Goal: Information Seeking & Learning: Learn about a topic

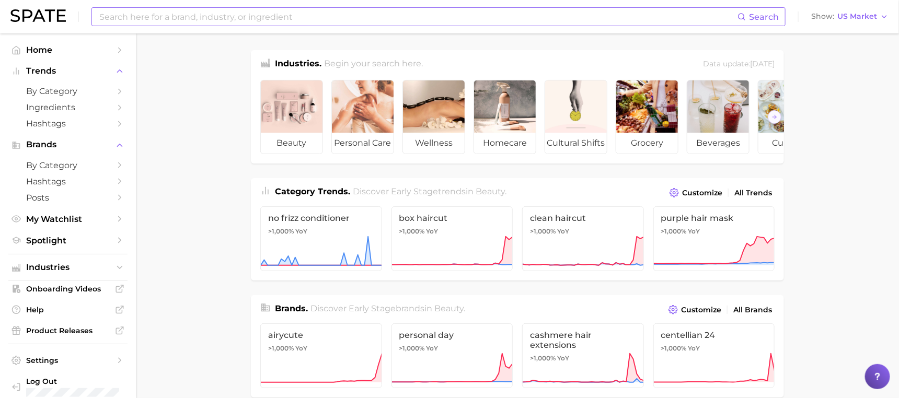
click at [343, 12] on input at bounding box center [417, 17] width 639 height 18
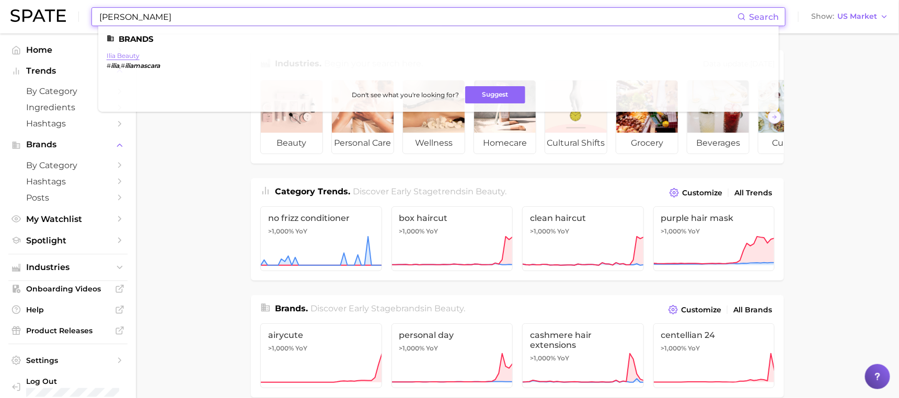
type input "ilia mascara"
click at [131, 53] on link "ilia beauty" at bounding box center [123, 56] width 33 height 8
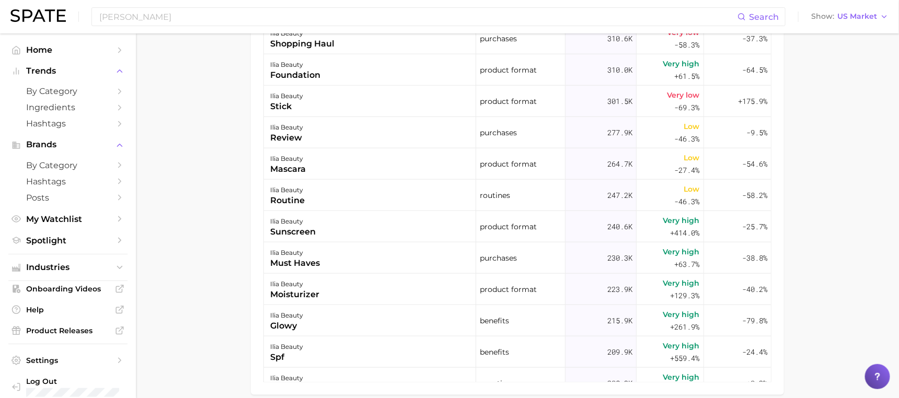
scroll to position [333, 0]
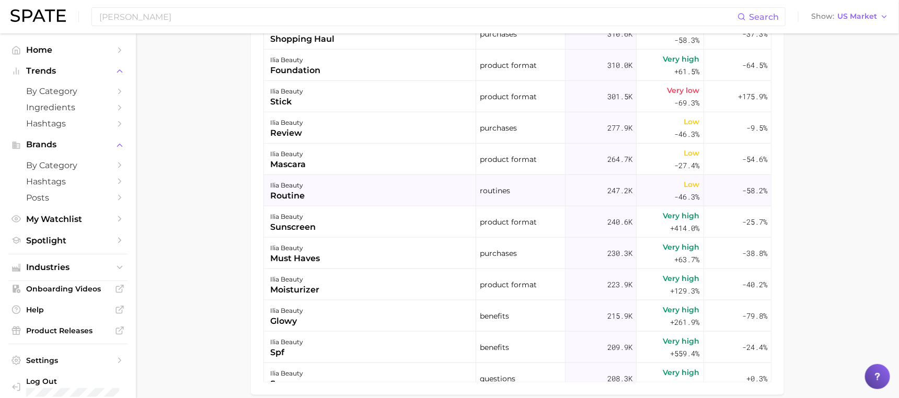
click at [290, 193] on div "routine" at bounding box center [287, 196] width 35 height 13
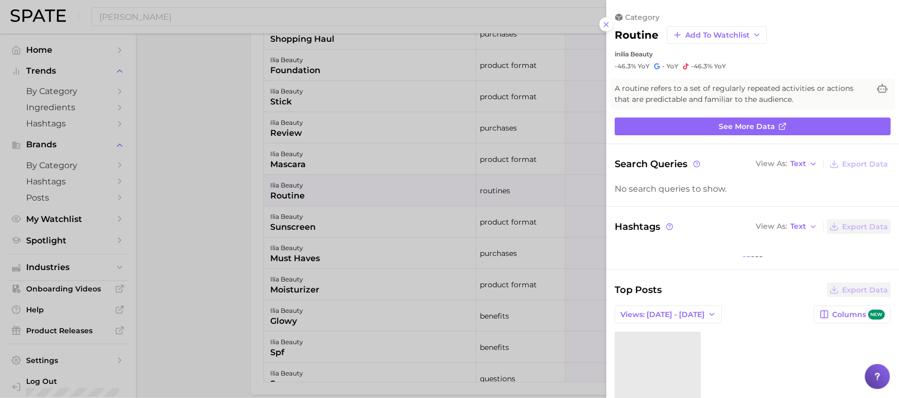
click at [308, 159] on div at bounding box center [449, 199] width 899 height 398
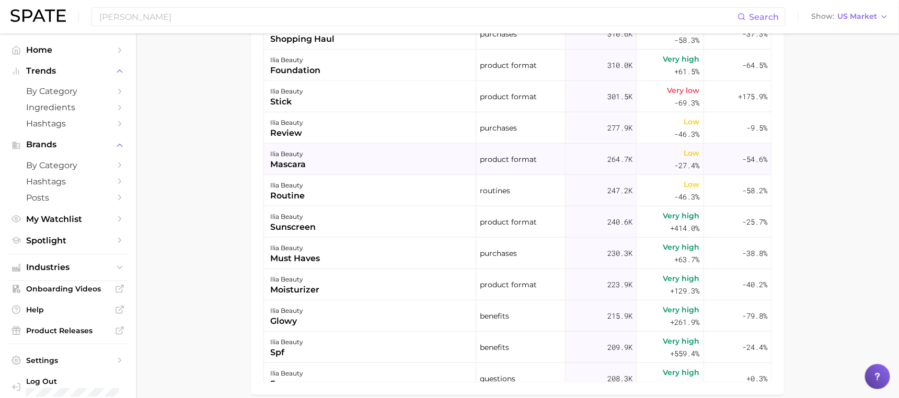
click at [338, 158] on div "ilia beauty mascara" at bounding box center [370, 159] width 212 height 31
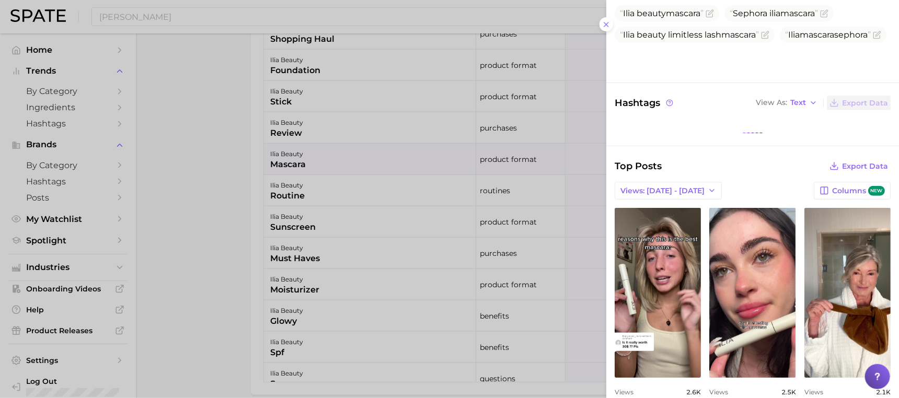
scroll to position [0, 0]
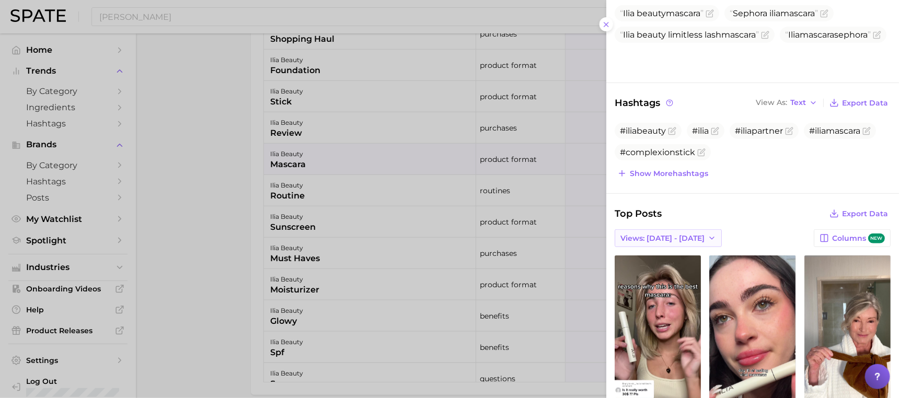
click at [674, 234] on span "Views: Sep 7 - 14" at bounding box center [663, 238] width 84 height 9
click at [653, 272] on span "Total Views" at bounding box center [641, 276] width 43 height 9
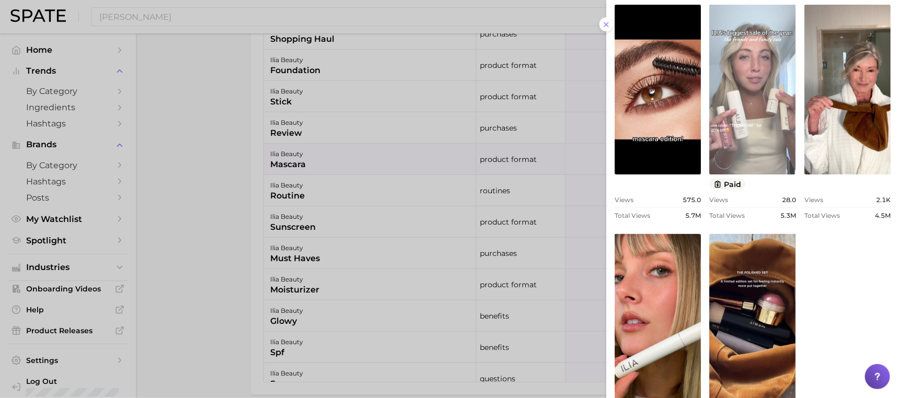
scroll to position [512, 0]
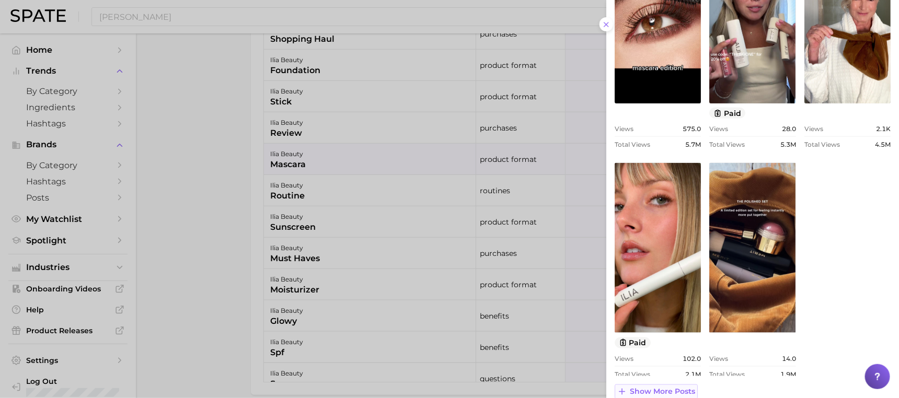
click at [684, 388] on span "Show more posts" at bounding box center [662, 392] width 65 height 9
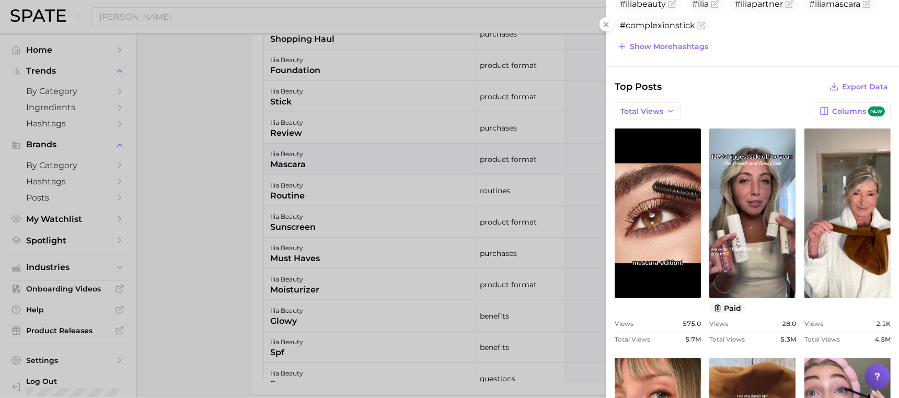
scroll to position [0, 0]
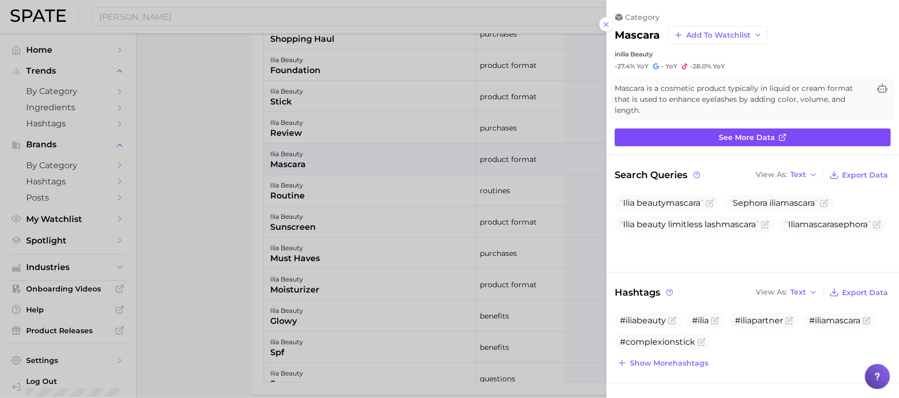
click at [738, 133] on span "See more data" at bounding box center [747, 137] width 56 height 9
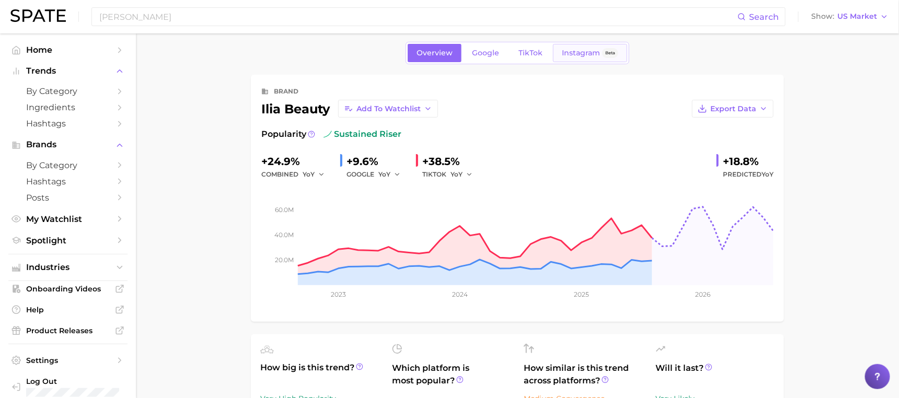
click at [572, 59] on link "Instagram Beta" at bounding box center [590, 53] width 74 height 18
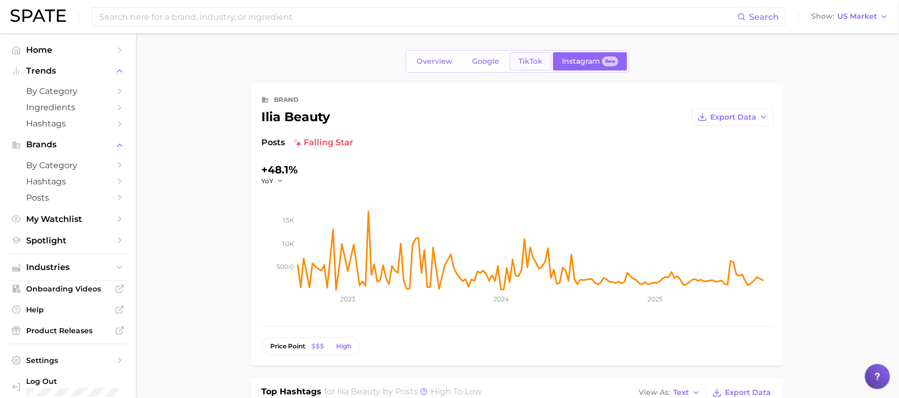
click at [539, 62] on span "TikTok" at bounding box center [531, 61] width 24 height 9
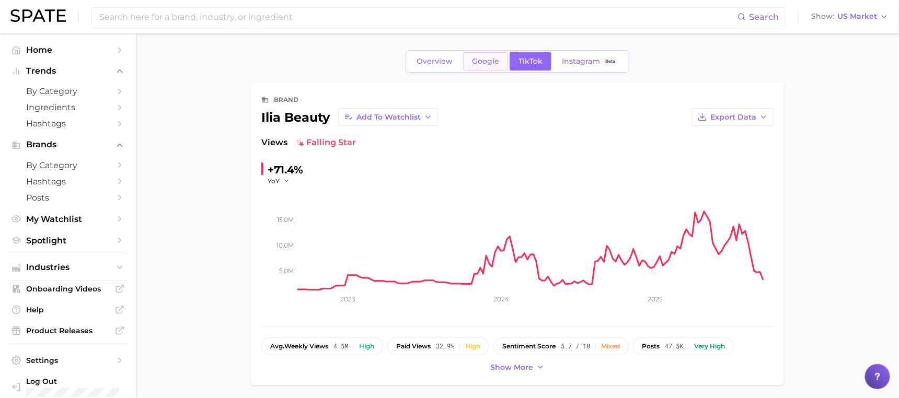
click at [495, 68] on link "Google" at bounding box center [485, 61] width 45 height 18
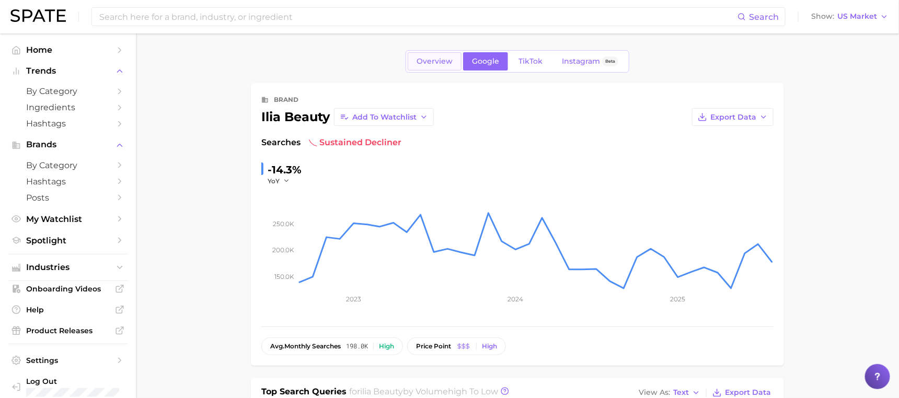
click at [435, 65] on span "Overview" at bounding box center [435, 61] width 36 height 9
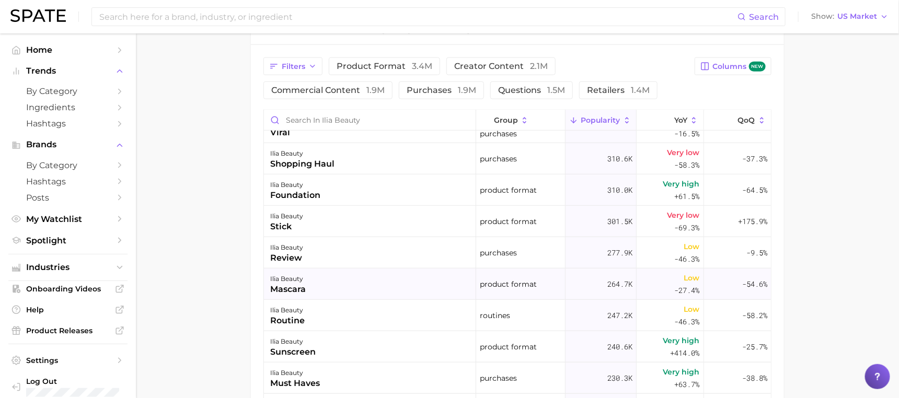
click at [367, 287] on div "ilia beauty mascara" at bounding box center [370, 284] width 212 height 31
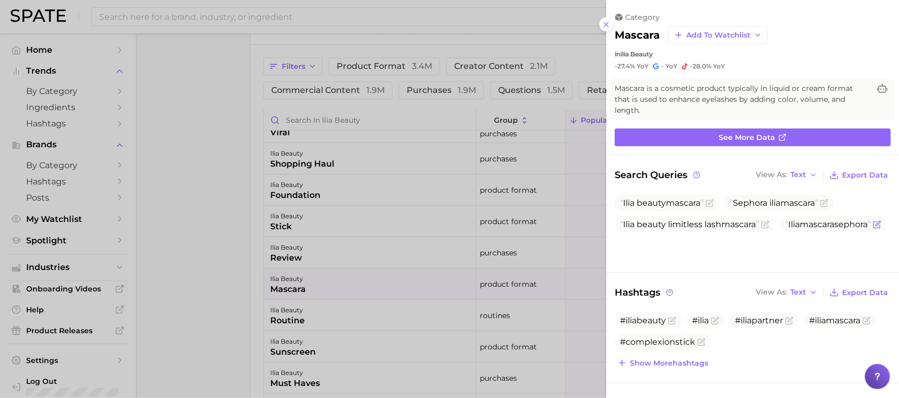
click at [785, 230] on span "Ilia mascara sephora" at bounding box center [828, 225] width 86 height 10
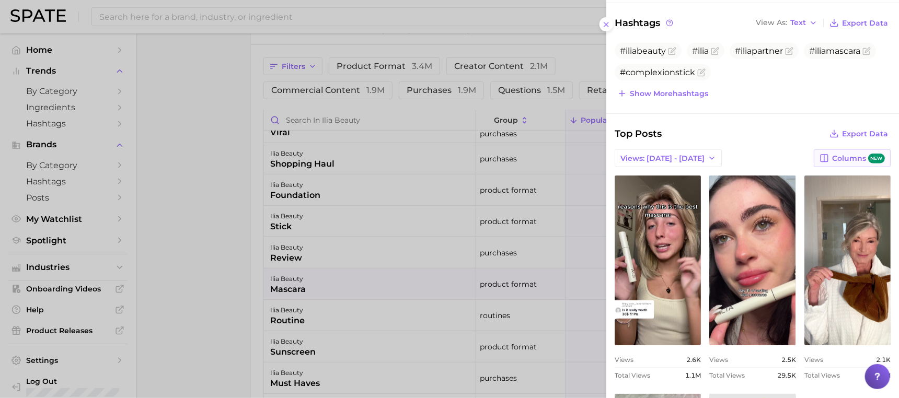
click at [838, 154] on span "Columns new" at bounding box center [858, 159] width 53 height 10
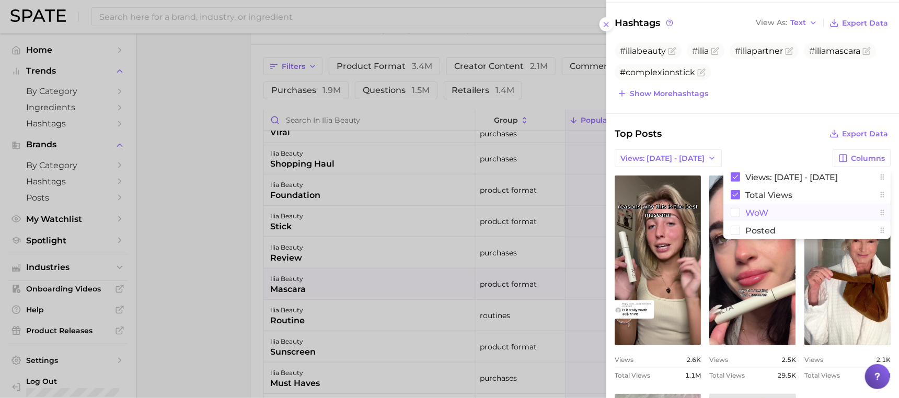
click at [787, 204] on button "WoW" at bounding box center [807, 213] width 167 height 18
click at [786, 222] on button "Posted" at bounding box center [807, 231] width 167 height 18
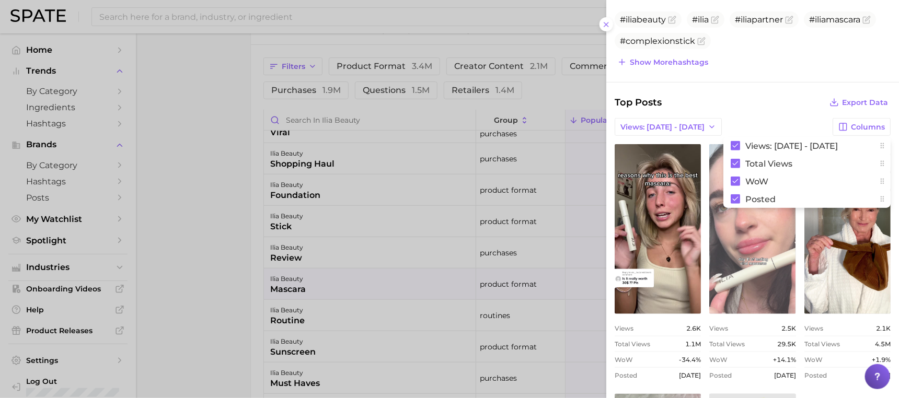
scroll to position [300, 0]
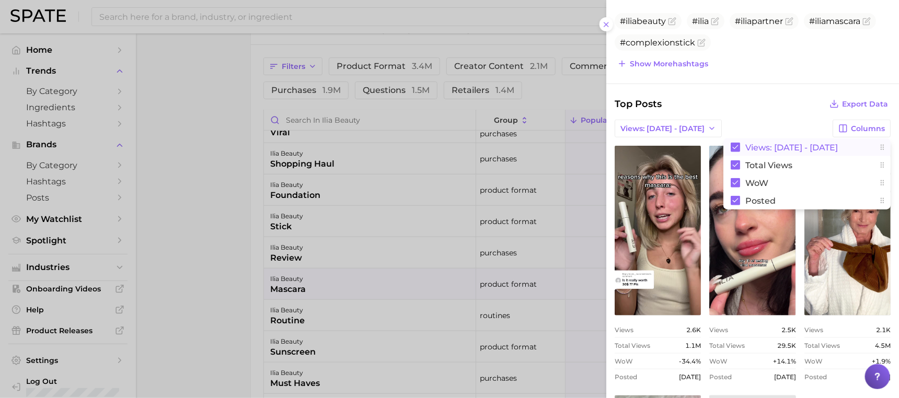
click at [758, 143] on span "Views: Sep 7 - 14" at bounding box center [792, 147] width 93 height 9
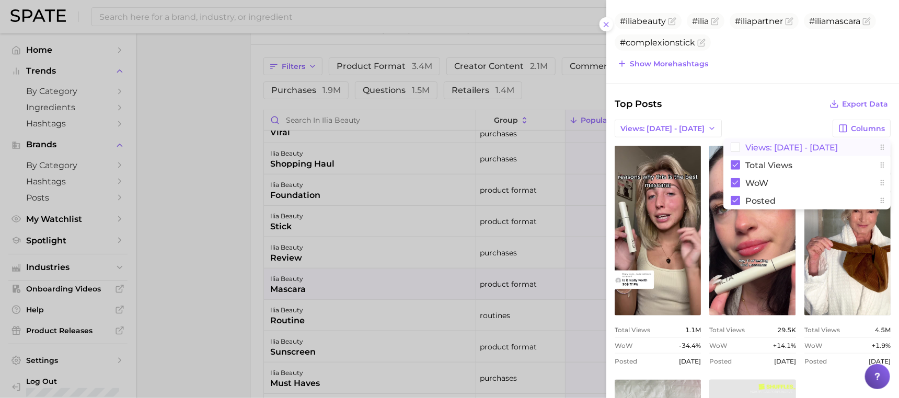
click at [758, 143] on span "Views: Sep 7 - 14" at bounding box center [792, 147] width 93 height 9
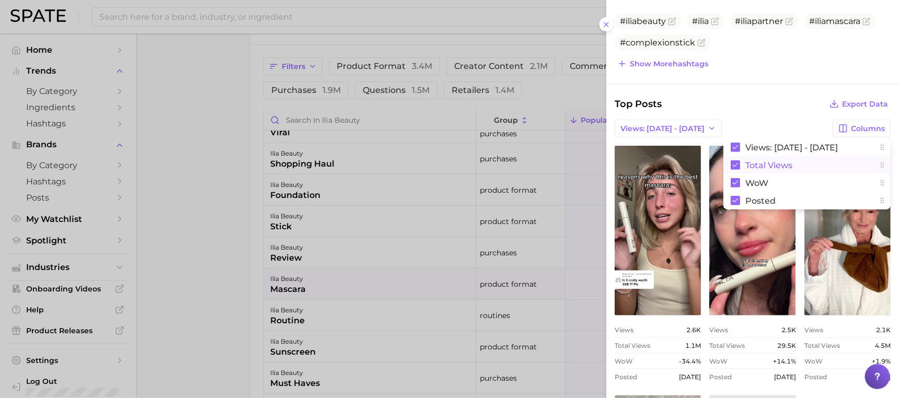
click at [758, 161] on span "Total Views" at bounding box center [769, 165] width 47 height 9
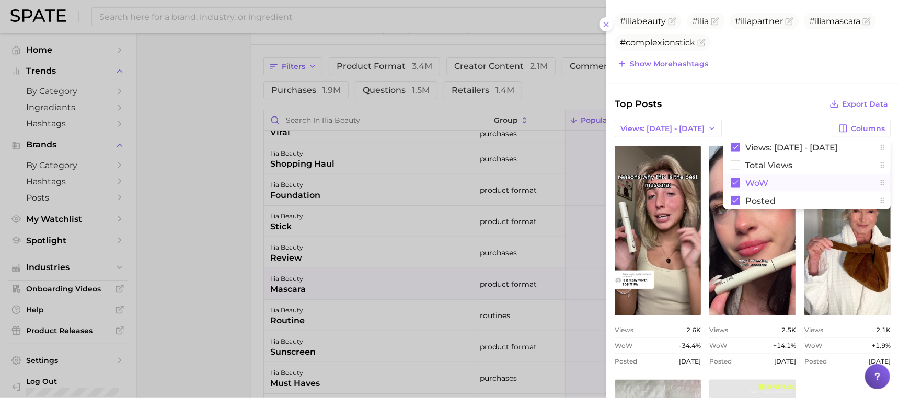
click at [758, 179] on span "WoW" at bounding box center [757, 183] width 23 height 9
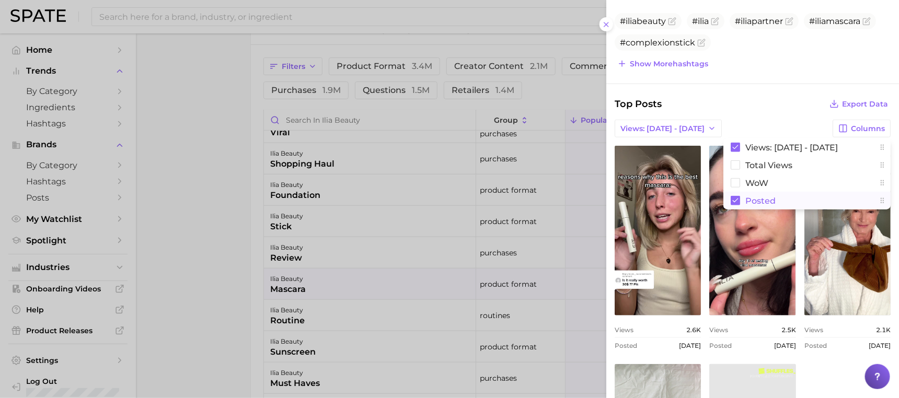
click at [758, 197] on span "Posted" at bounding box center [761, 201] width 30 height 9
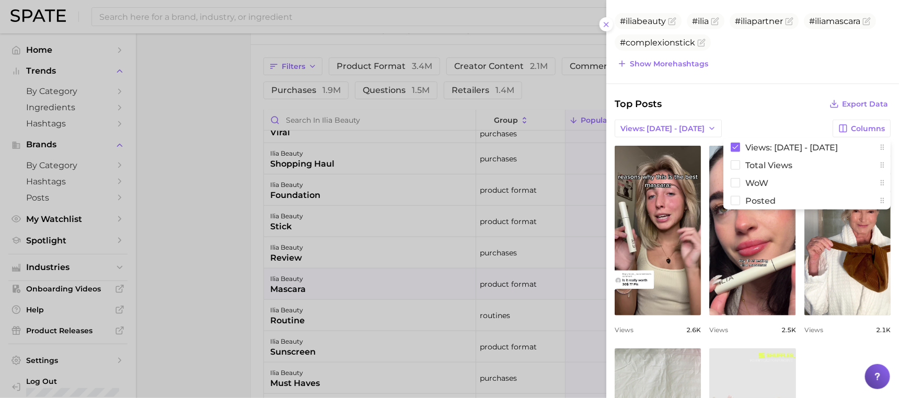
click at [244, 302] on div at bounding box center [449, 199] width 899 height 398
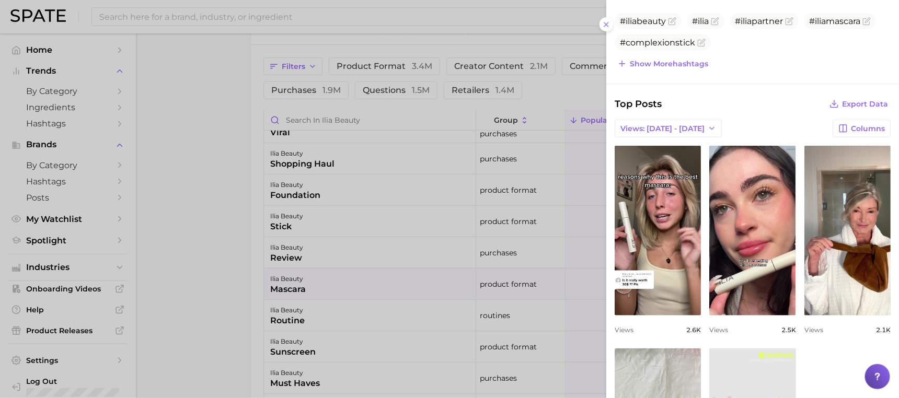
click at [233, 296] on div at bounding box center [449, 199] width 899 height 398
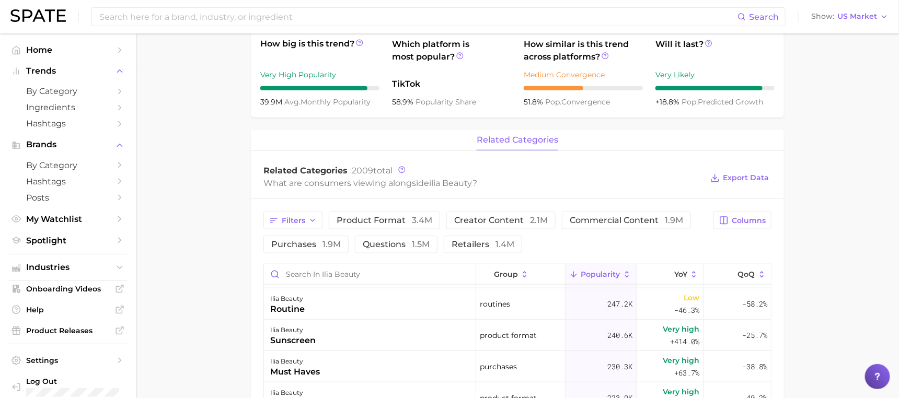
scroll to position [0, 0]
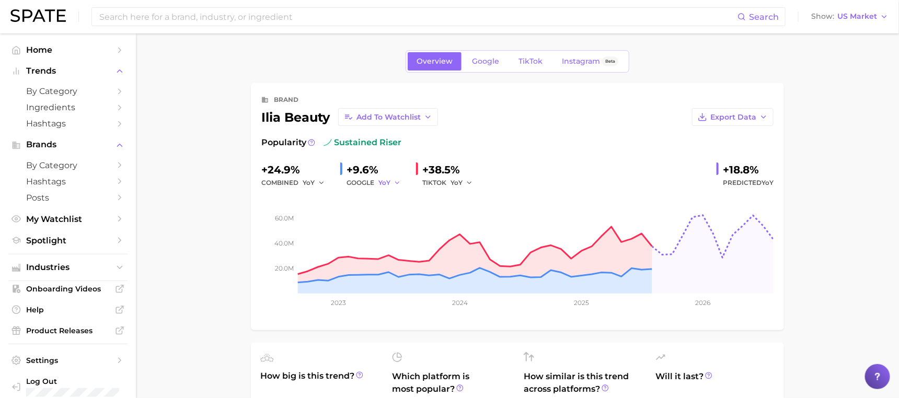
click at [386, 181] on span "YoY" at bounding box center [385, 182] width 12 height 9
click at [208, 17] on input at bounding box center [417, 17] width 639 height 18
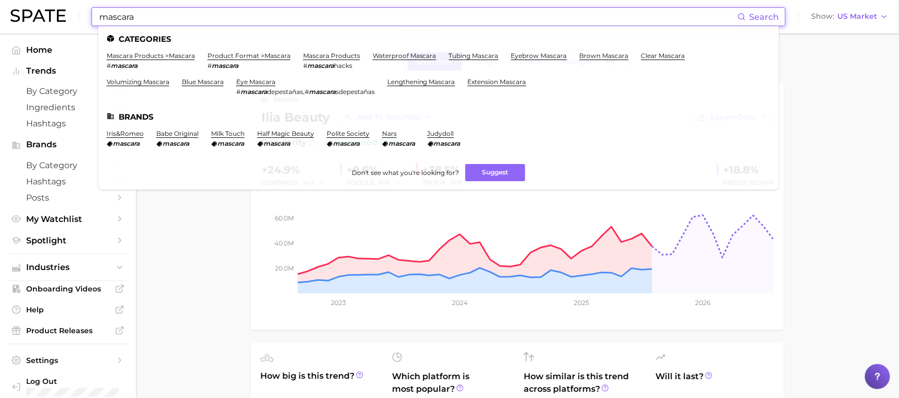
type input "mascara"
click at [153, 57] on link "mascara products > mascara" at bounding box center [151, 56] width 88 height 8
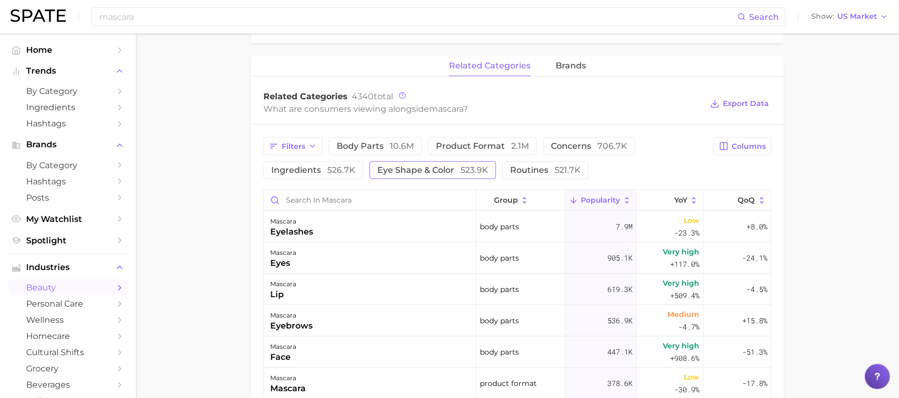
scroll to position [465, 0]
click at [358, 200] on input "Search in mascara" at bounding box center [370, 199] width 212 height 20
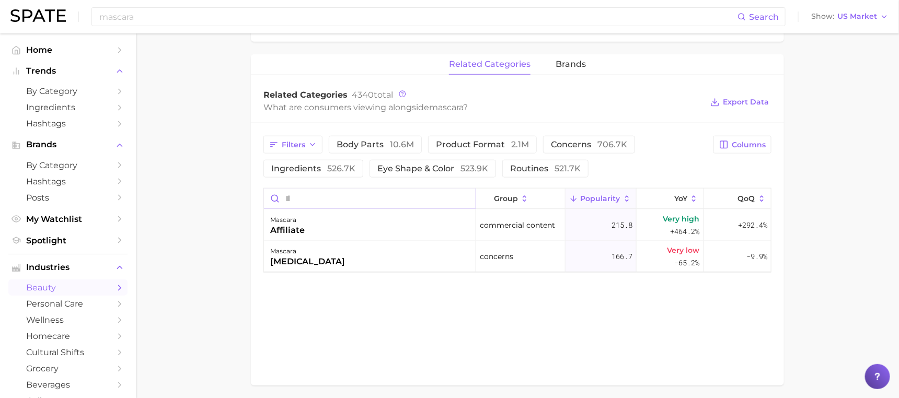
type input "i"
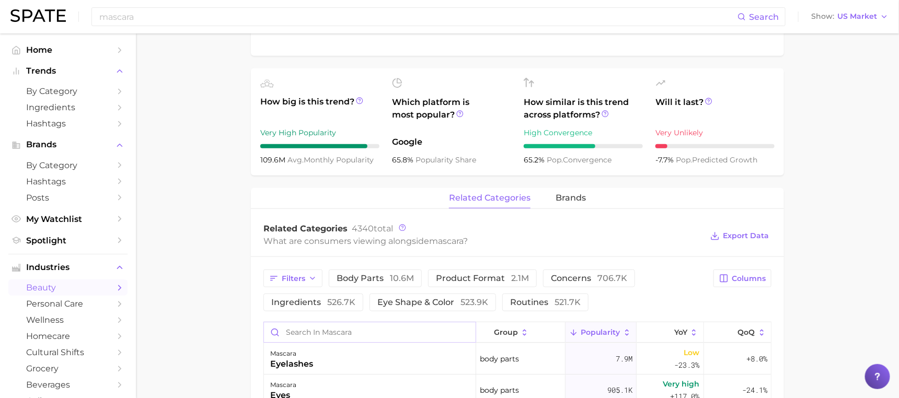
scroll to position [344, 0]
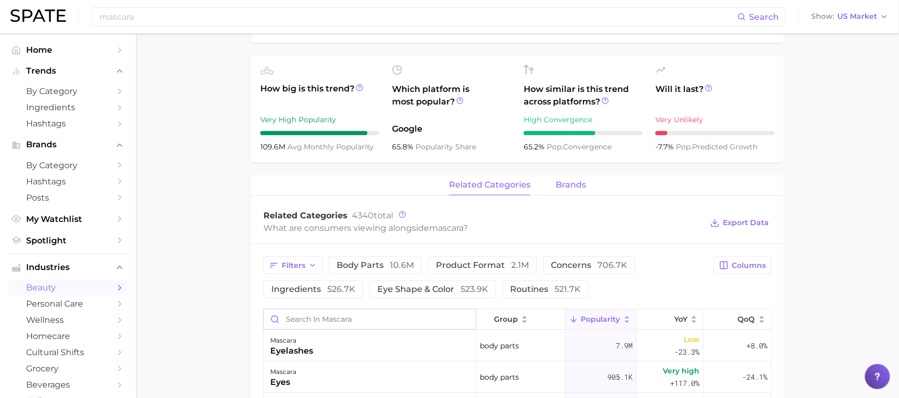
click at [582, 184] on span "brands" at bounding box center [571, 184] width 30 height 9
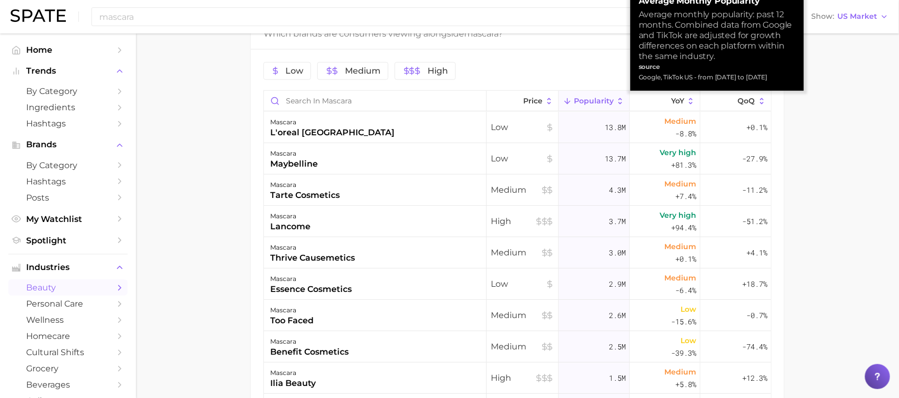
scroll to position [521, 0]
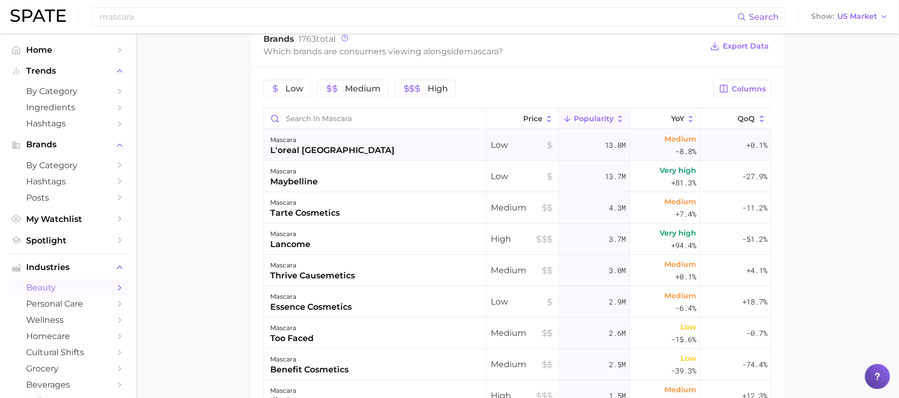
click at [623, 146] on span "13.8m" at bounding box center [615, 145] width 21 height 13
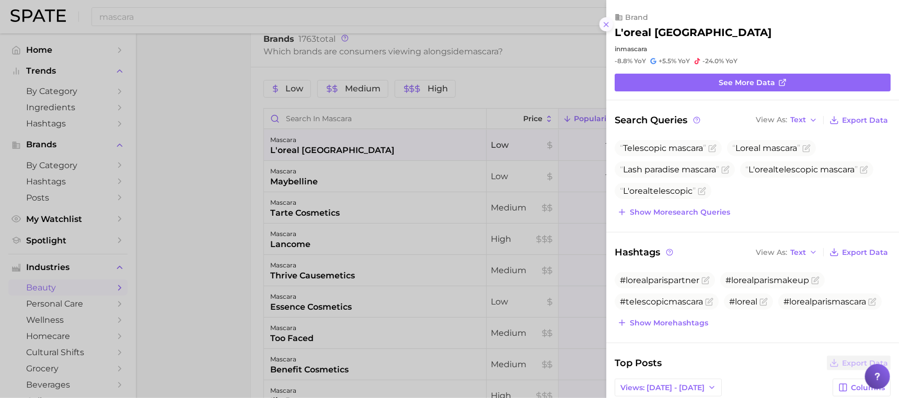
click at [608, 20] on icon at bounding box center [606, 24] width 8 height 8
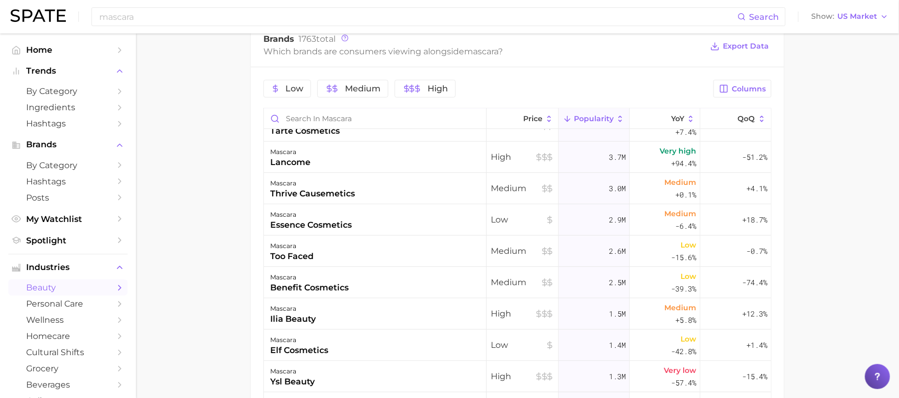
scroll to position [94, 0]
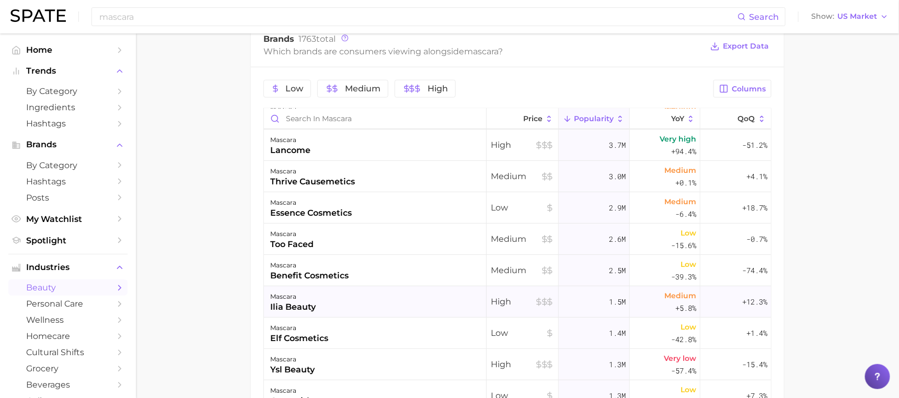
click at [608, 305] on div "1.5m" at bounding box center [594, 302] width 71 height 31
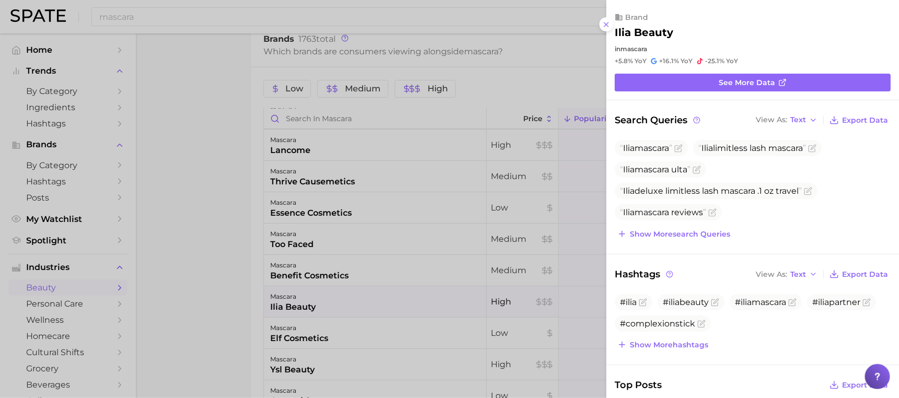
scroll to position [0, 0]
click at [275, 223] on div at bounding box center [449, 199] width 899 height 398
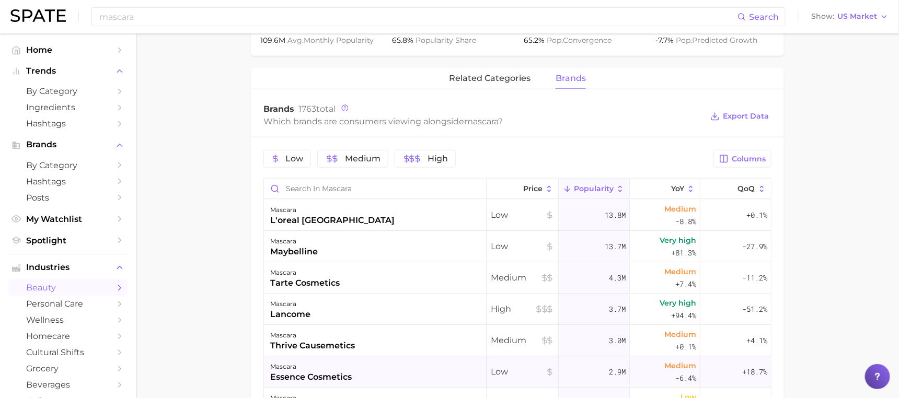
scroll to position [448, 0]
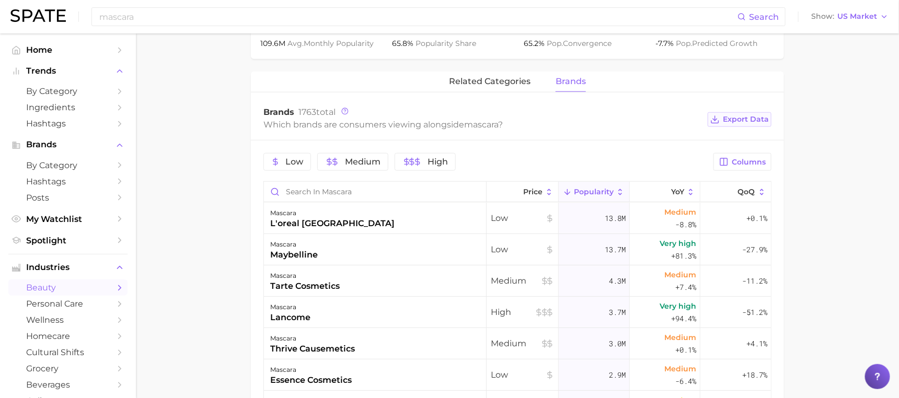
click at [746, 120] on span "Export Data" at bounding box center [746, 119] width 46 height 9
click at [730, 120] on span "Export Data" at bounding box center [746, 119] width 46 height 9
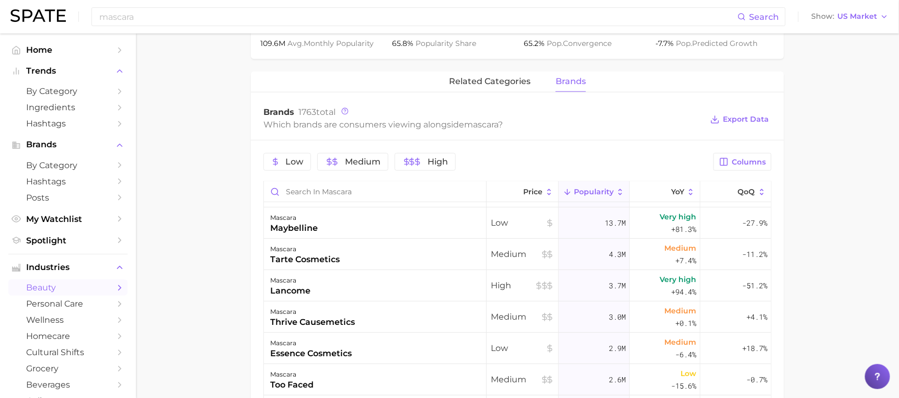
scroll to position [0, 0]
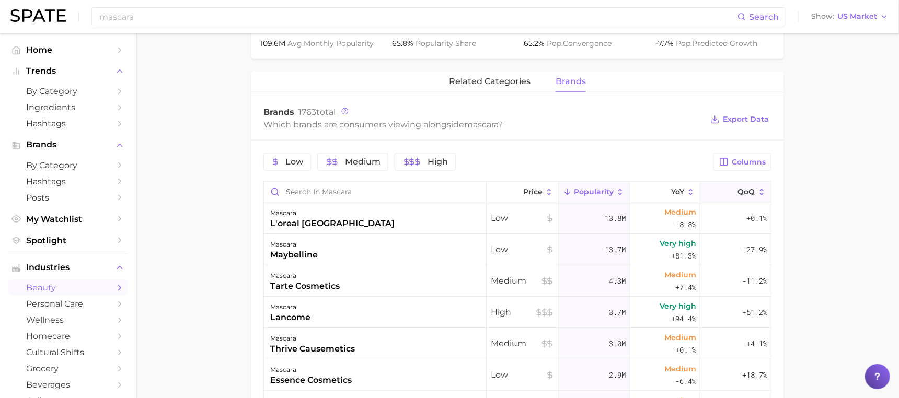
click at [761, 192] on icon at bounding box center [762, 192] width 9 height 9
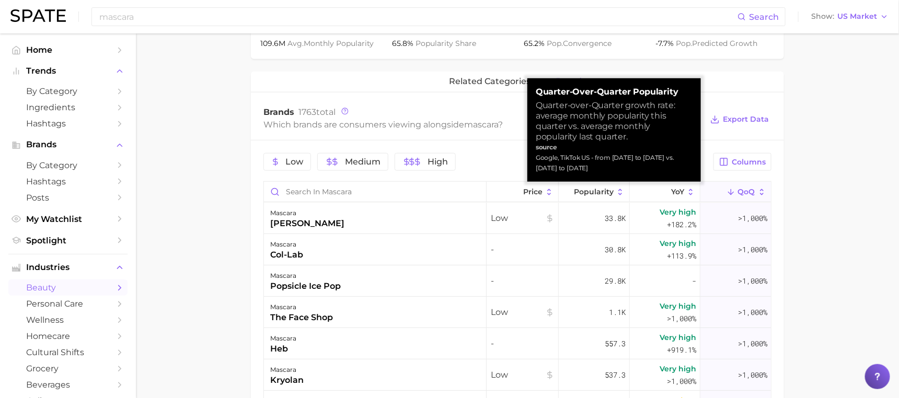
click at [761, 192] on icon at bounding box center [762, 192] width 9 height 9
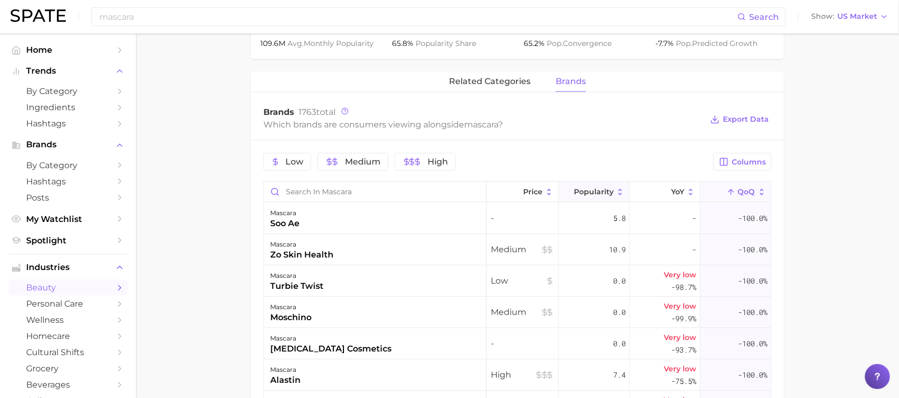
click at [578, 184] on button "Popularity" at bounding box center [594, 192] width 71 height 20
